Goal: Find specific page/section: Find specific page/section

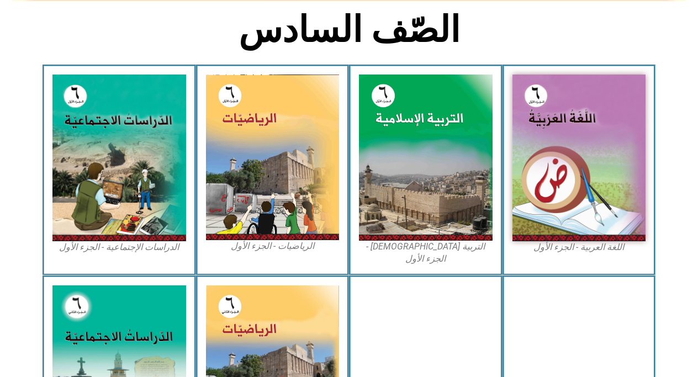
scroll to position [282, 0]
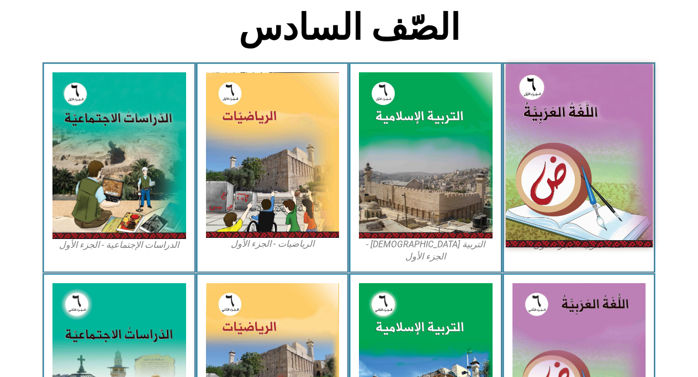
click at [578, 189] on img at bounding box center [579, 155] width 147 height 183
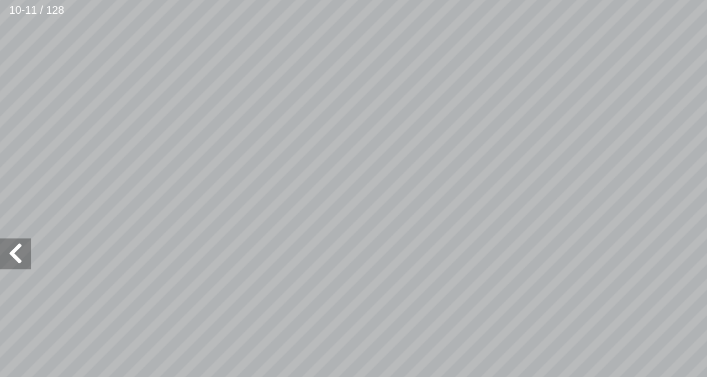
scroll to position [26, -49]
